Goal: Information Seeking & Learning: Learn about a topic

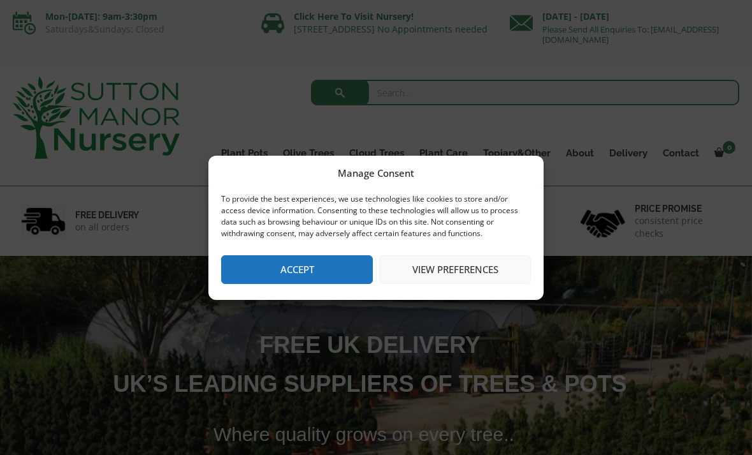
click at [348, 264] on button "Accept" at bounding box center [297, 269] width 152 height 29
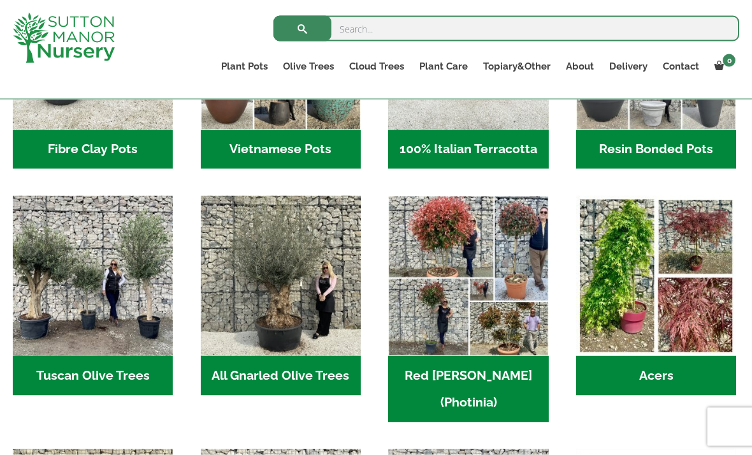
scroll to position [559, 0]
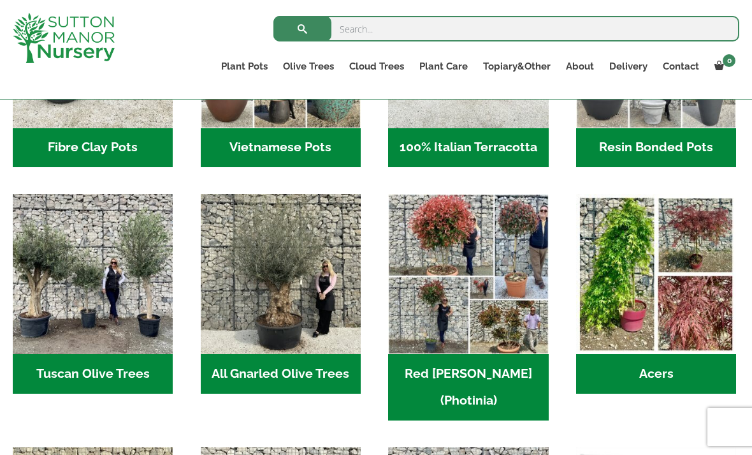
click at [676, 373] on h2 "Acers (2)" at bounding box center [656, 374] width 160 height 40
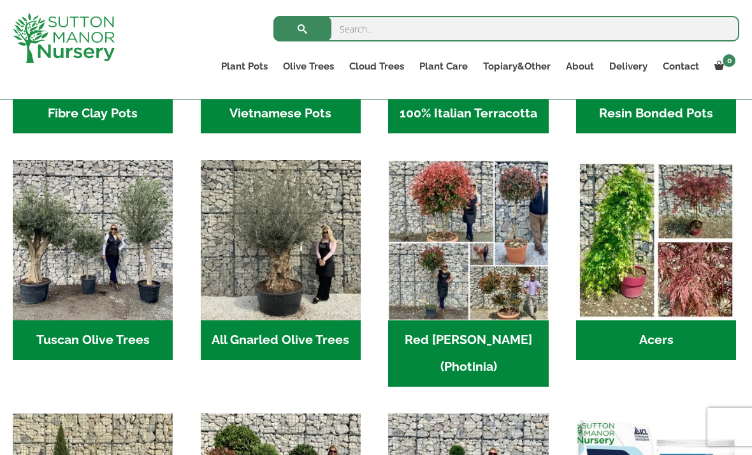
scroll to position [593, 0]
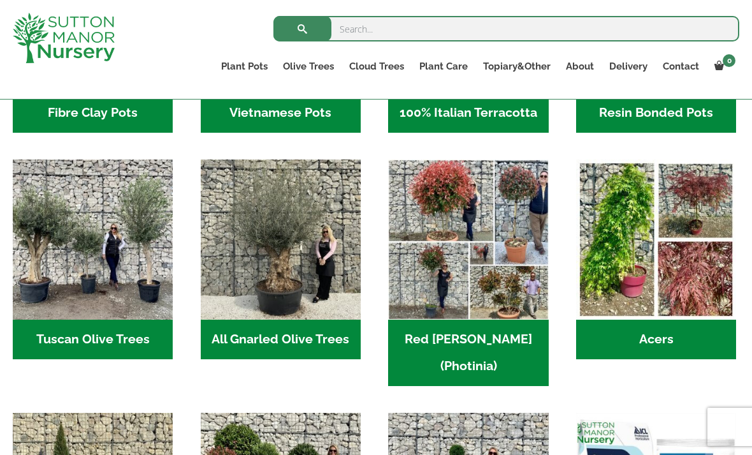
click at [305, 289] on img "Visit product category All Gnarled Olive Trees" at bounding box center [281, 239] width 160 height 160
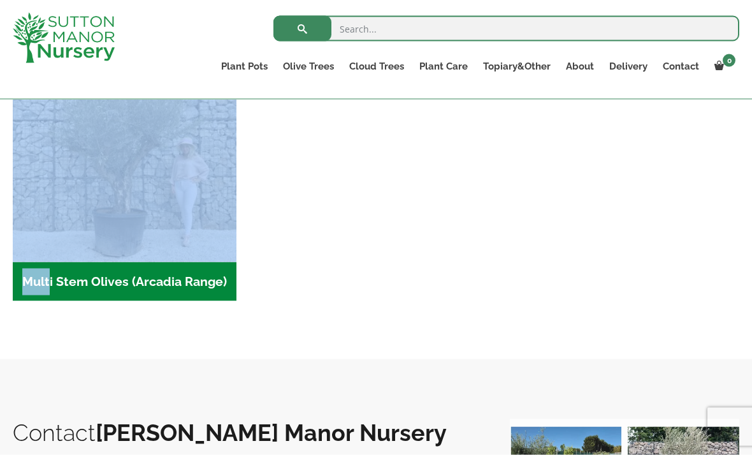
scroll to position [626, 0]
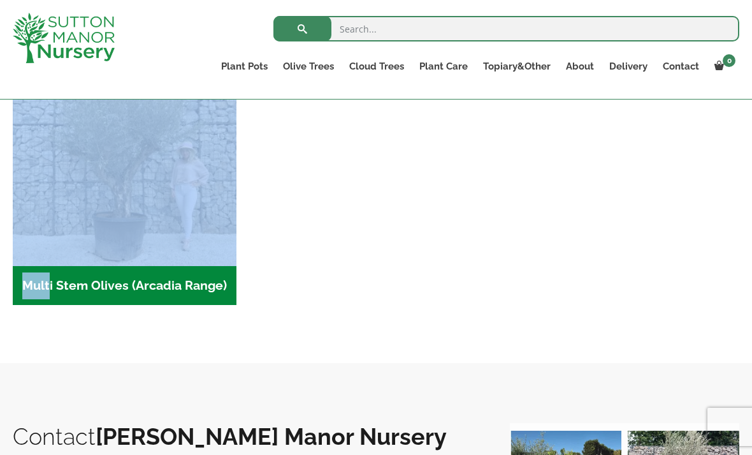
click at [158, 285] on h2 "Multi Stem Olives (Arcadia Range) (15)" at bounding box center [125, 286] width 224 height 40
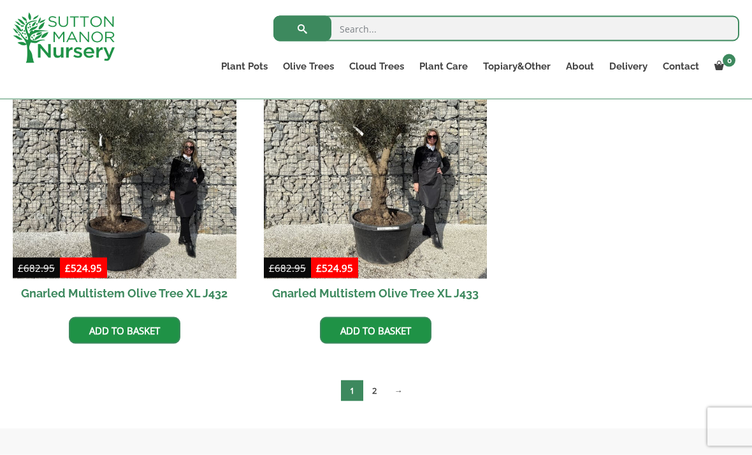
scroll to position [1858, 0]
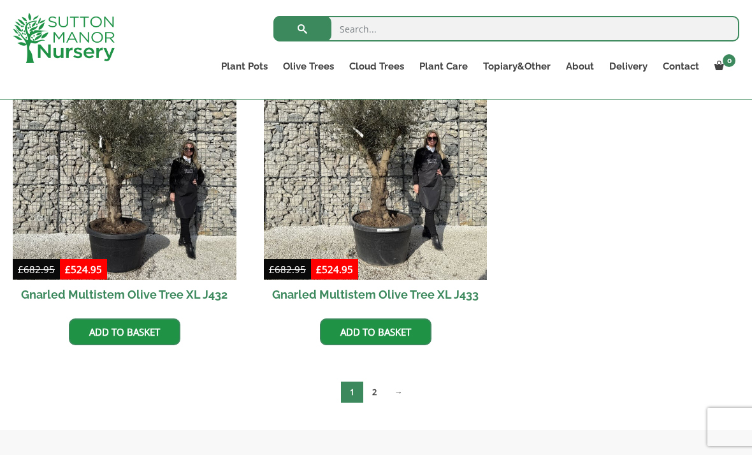
click at [379, 393] on link "2" at bounding box center [374, 391] width 22 height 21
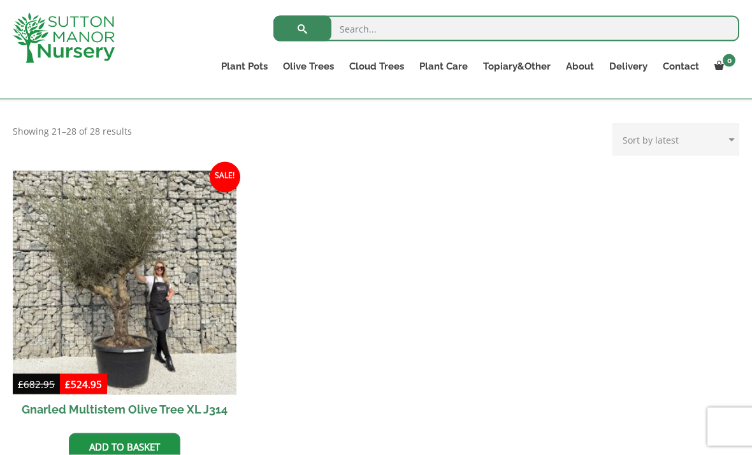
scroll to position [249, 0]
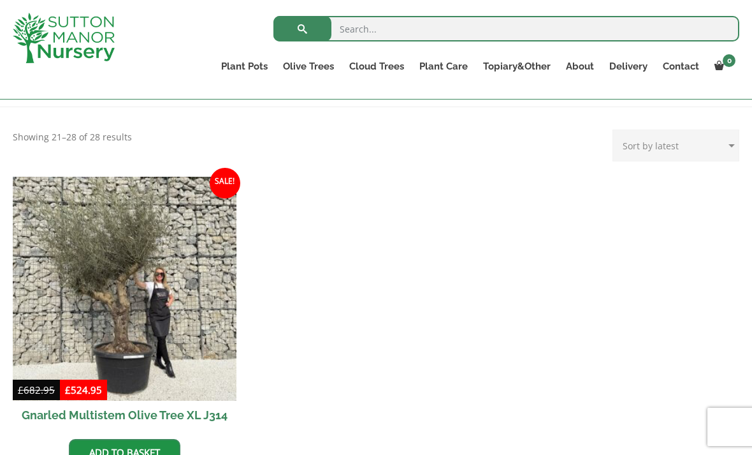
click at [162, 290] on img at bounding box center [125, 289] width 224 height 224
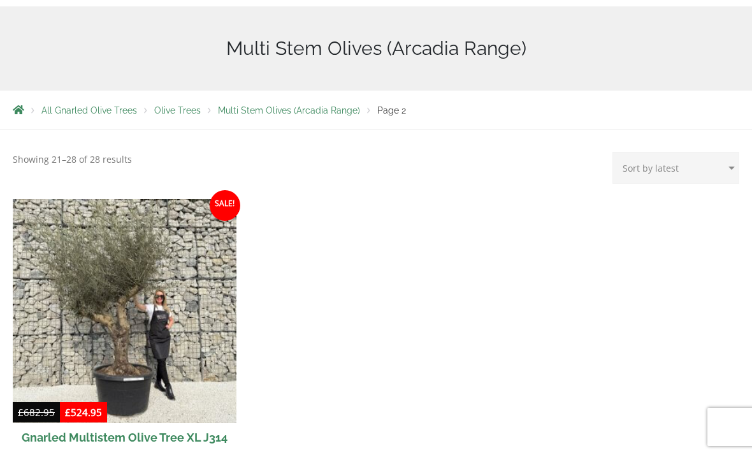
scroll to position [290, 0]
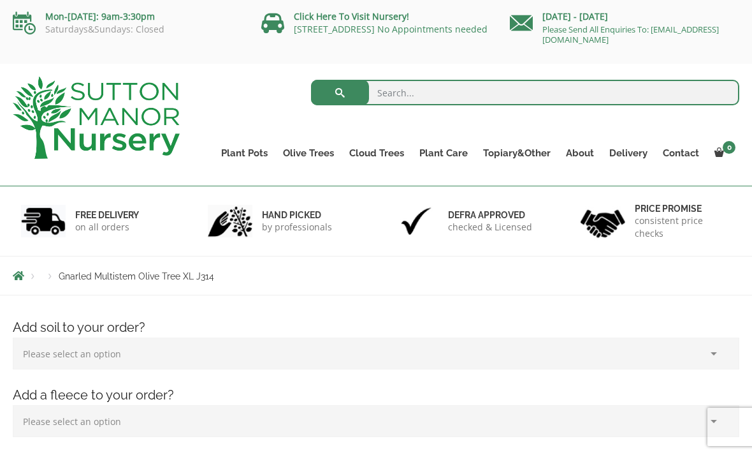
scroll to position [22, 0]
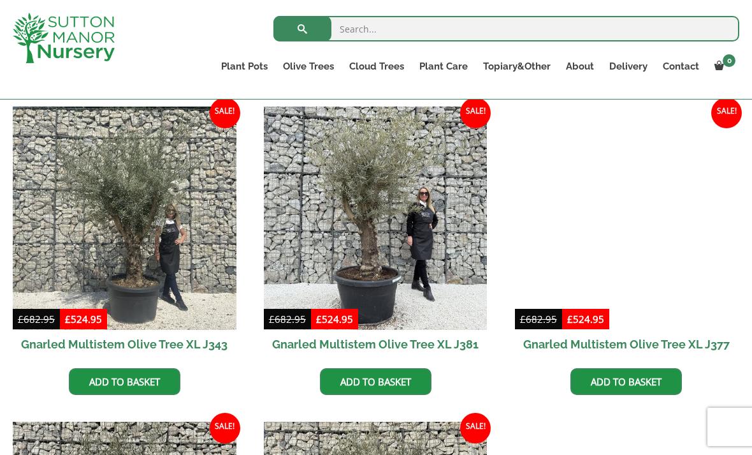
scroll to position [1497, 0]
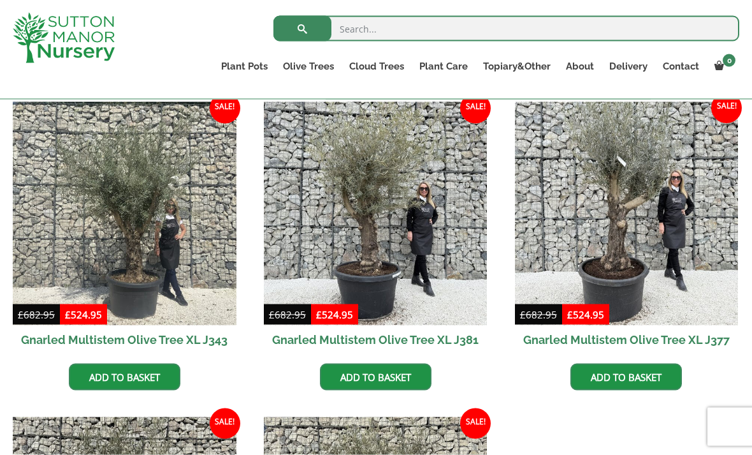
click at [647, 221] on img at bounding box center [627, 214] width 224 height 224
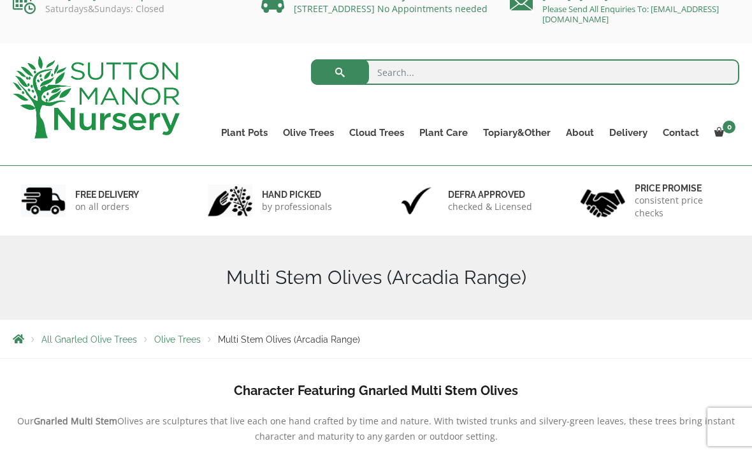
scroll to position [0, 0]
